Goal: Use online tool/utility: Utilize a website feature to perform a specific function

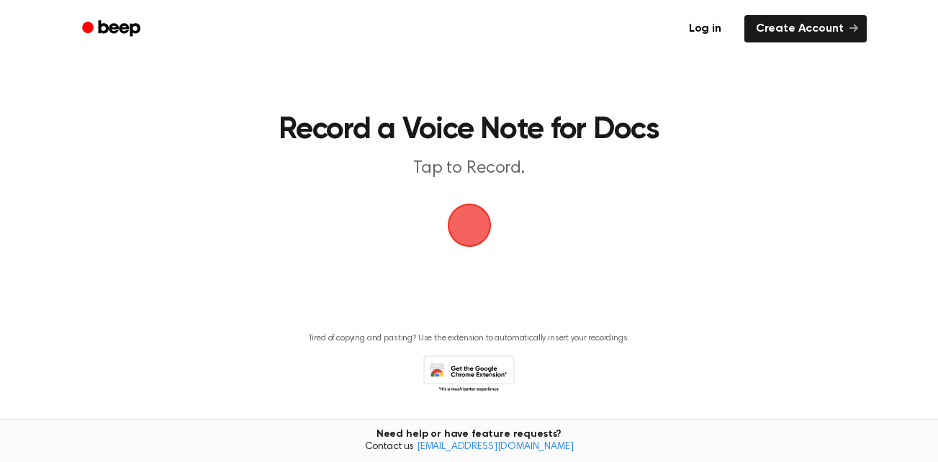
click at [464, 242] on span "button" at bounding box center [469, 225] width 40 height 40
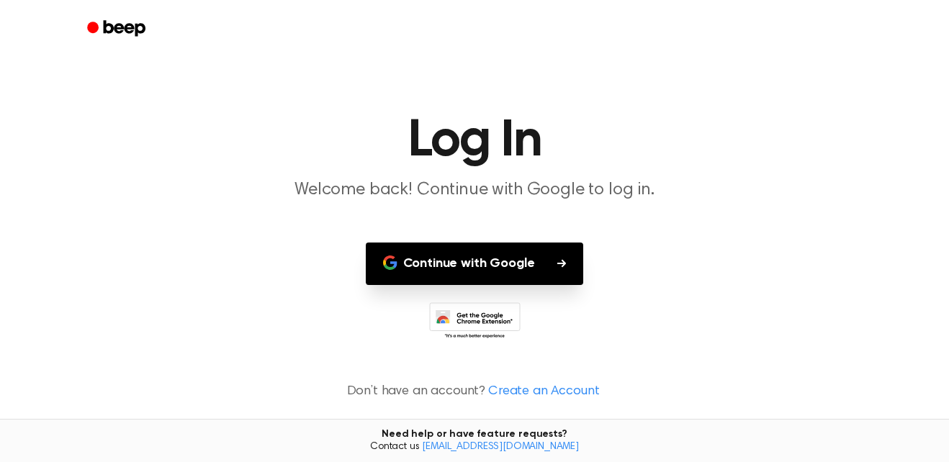
click at [513, 275] on button "Continue with Google" at bounding box center [475, 264] width 218 height 42
click at [786, 310] on div at bounding box center [474, 322] width 915 height 40
click at [549, 263] on button "Continue with Google" at bounding box center [475, 264] width 218 height 42
click at [716, 261] on main "Log In Welcome back! Continue with Google to log in. Continue with Google Don’t…" at bounding box center [474, 231] width 949 height 462
click at [424, 254] on button "Continue with Google" at bounding box center [475, 264] width 218 height 42
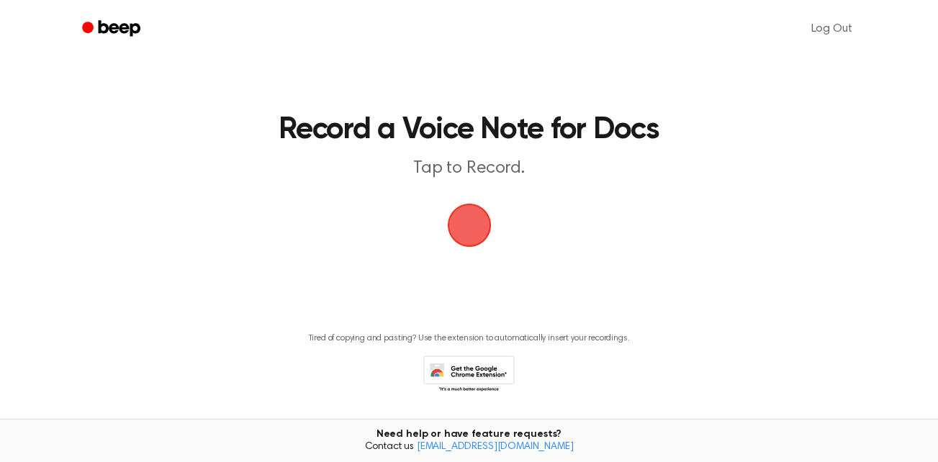
click at [463, 248] on span "button" at bounding box center [469, 226] width 44 height 44
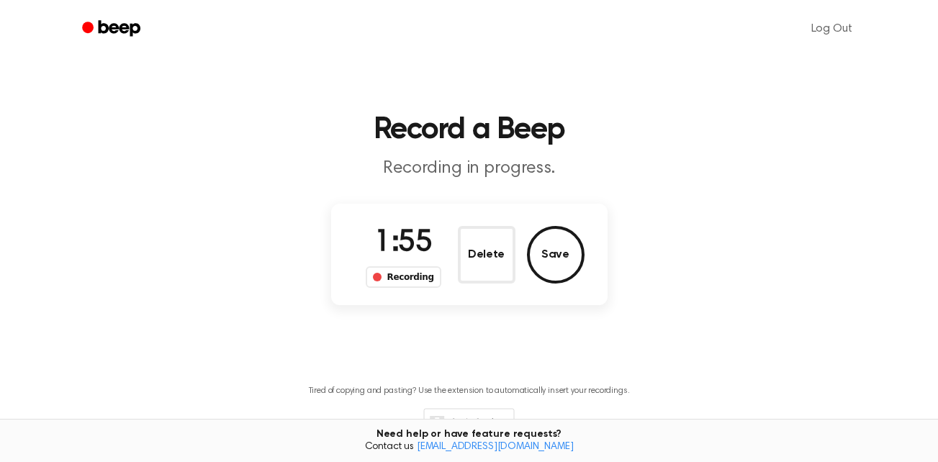
click at [521, 253] on div "Delete Save" at bounding box center [521, 255] width 127 height 58
click at [535, 256] on button "Save" at bounding box center [556, 255] width 58 height 58
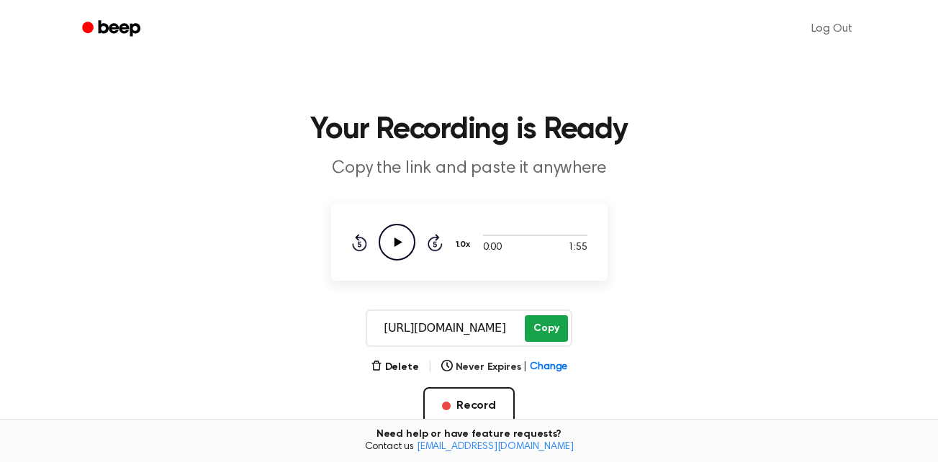
click at [547, 327] on button "Copy" at bounding box center [546, 328] width 42 height 27
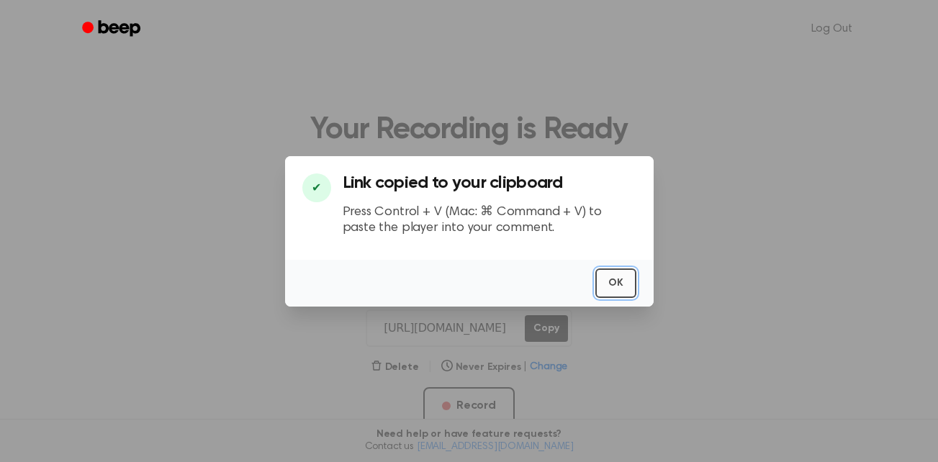
click at [616, 286] on button "OK" at bounding box center [616, 284] width 41 height 30
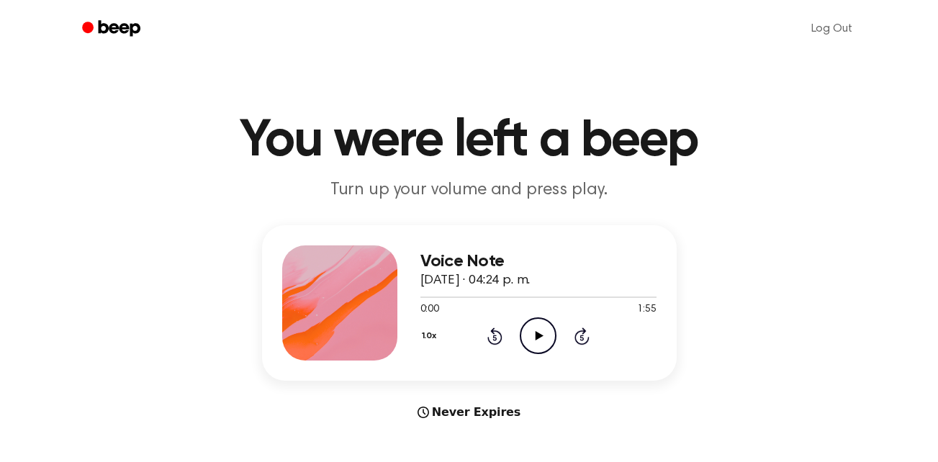
click at [532, 337] on icon "Play Audio" at bounding box center [538, 336] width 37 height 37
click at [529, 331] on icon "Pause Audio" at bounding box center [538, 336] width 37 height 37
